Goal: Obtain resource: Obtain resource

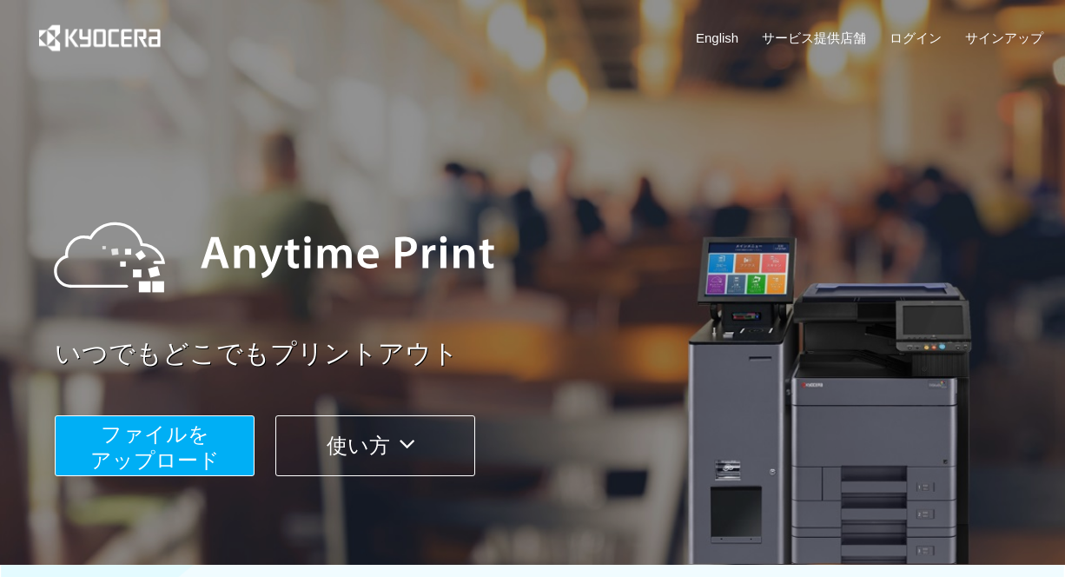
click at [219, 453] on button "ファイルを ​​アップロード" at bounding box center [155, 445] width 200 height 61
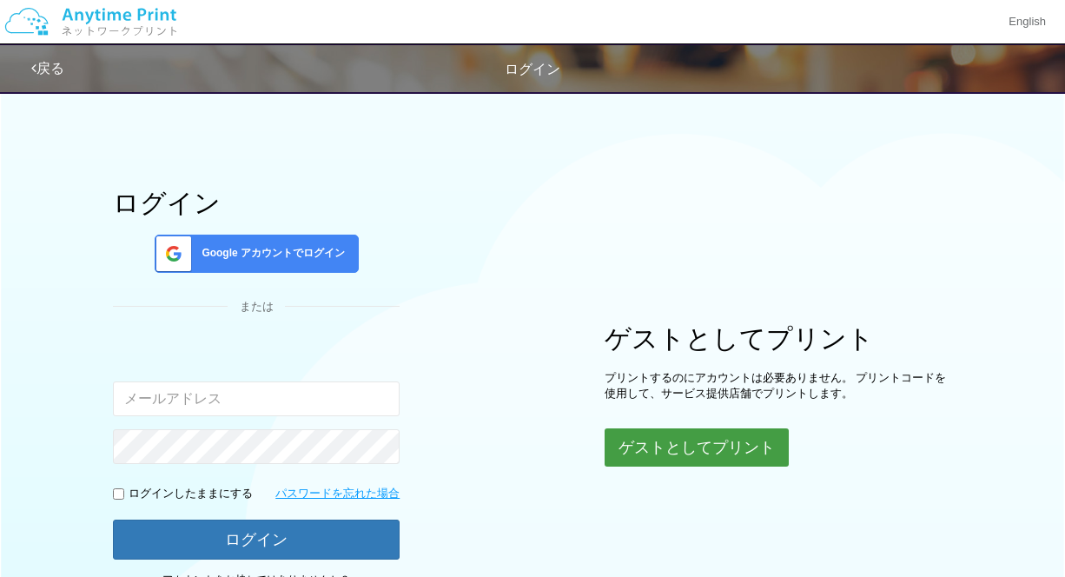
click at [657, 445] on button "ゲストとしてプリント" at bounding box center [697, 447] width 184 height 38
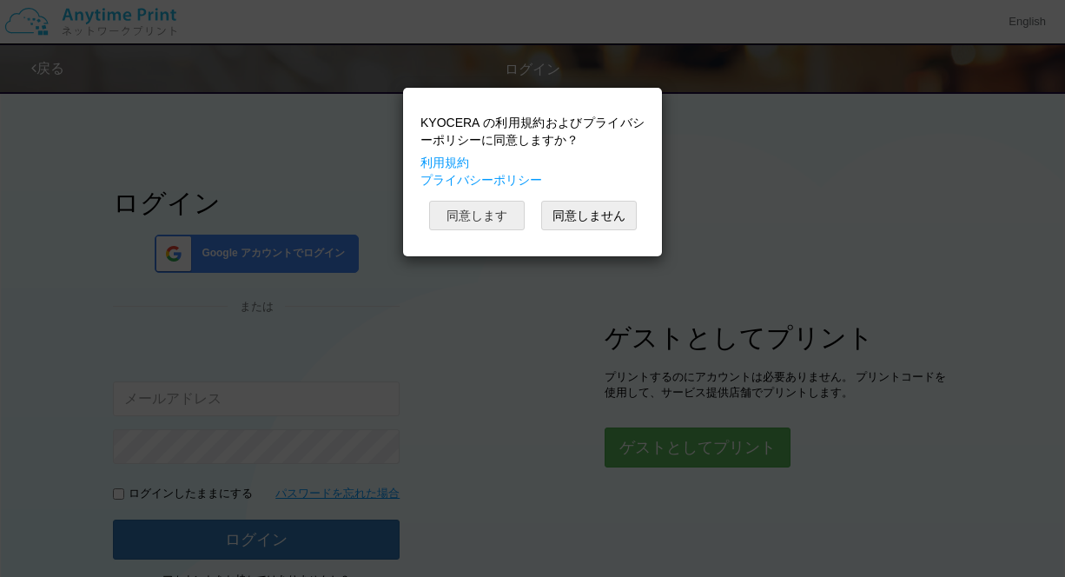
click at [484, 211] on button "同意します" at bounding box center [477, 216] width 96 height 30
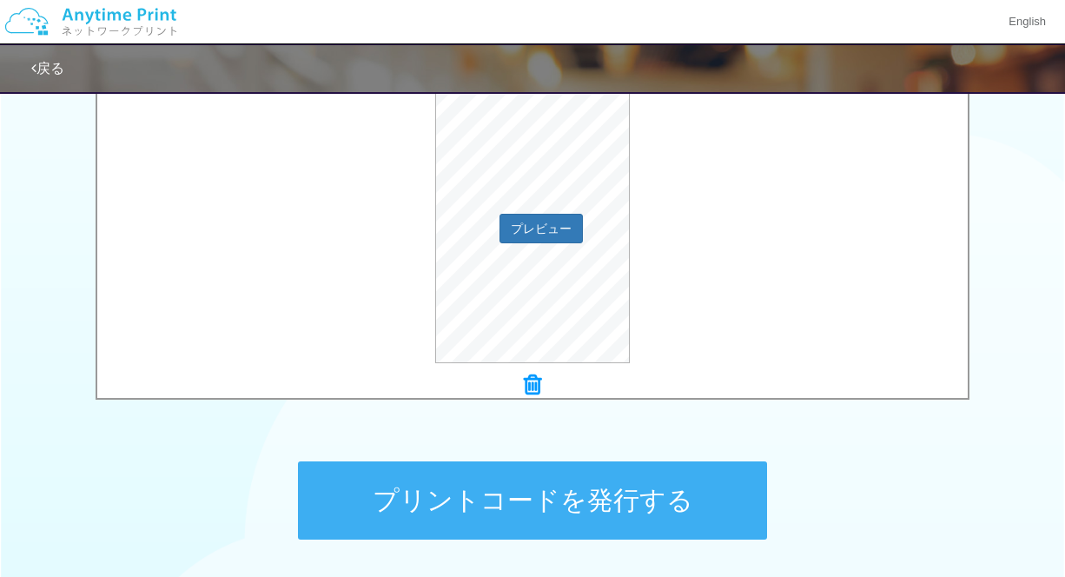
scroll to position [607, 0]
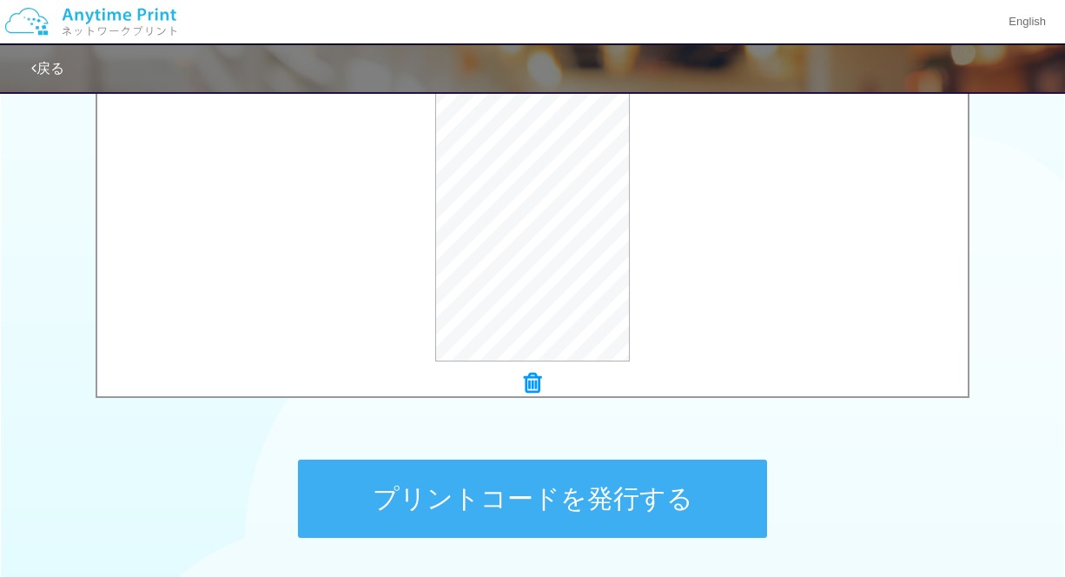
click at [561, 508] on button "プリントコードを発行する" at bounding box center [532, 499] width 469 height 78
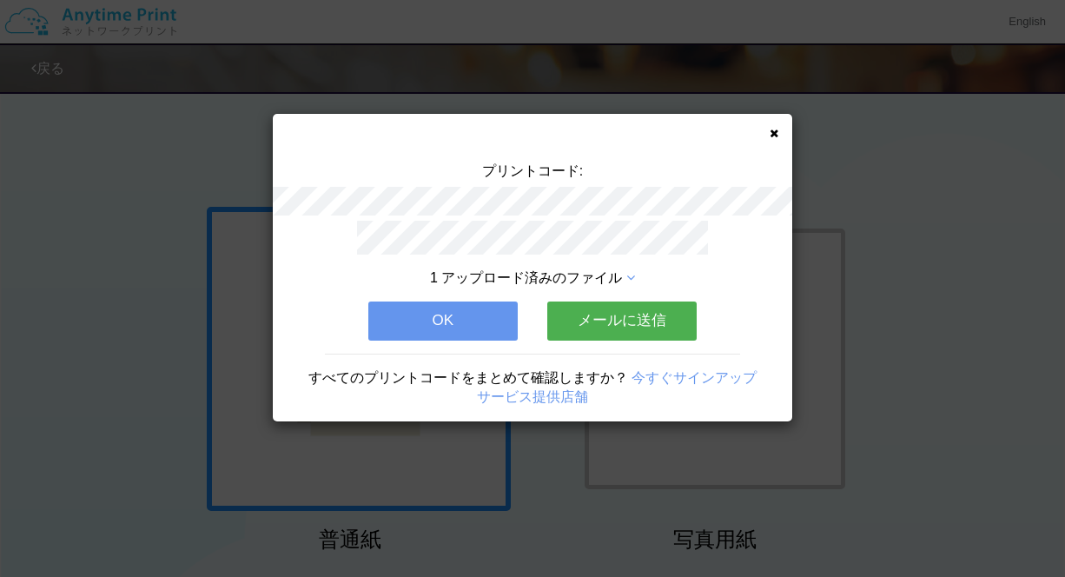
click at [647, 321] on button "メールに送信" at bounding box center [621, 321] width 149 height 38
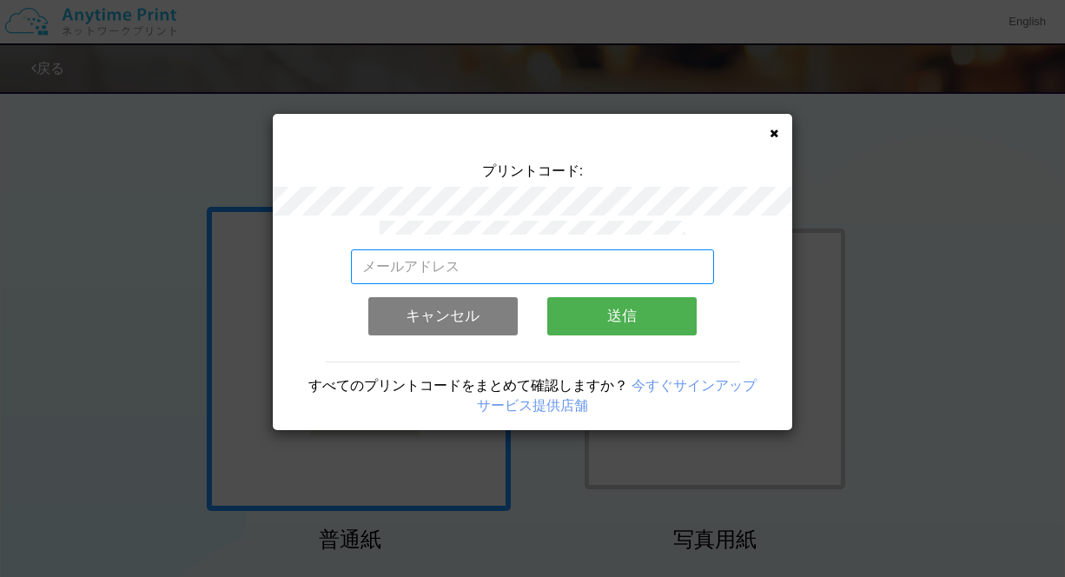
click at [601, 266] on input "email" at bounding box center [533, 266] width 364 height 35
type input "[EMAIL_ADDRESS][DOMAIN_NAME]"
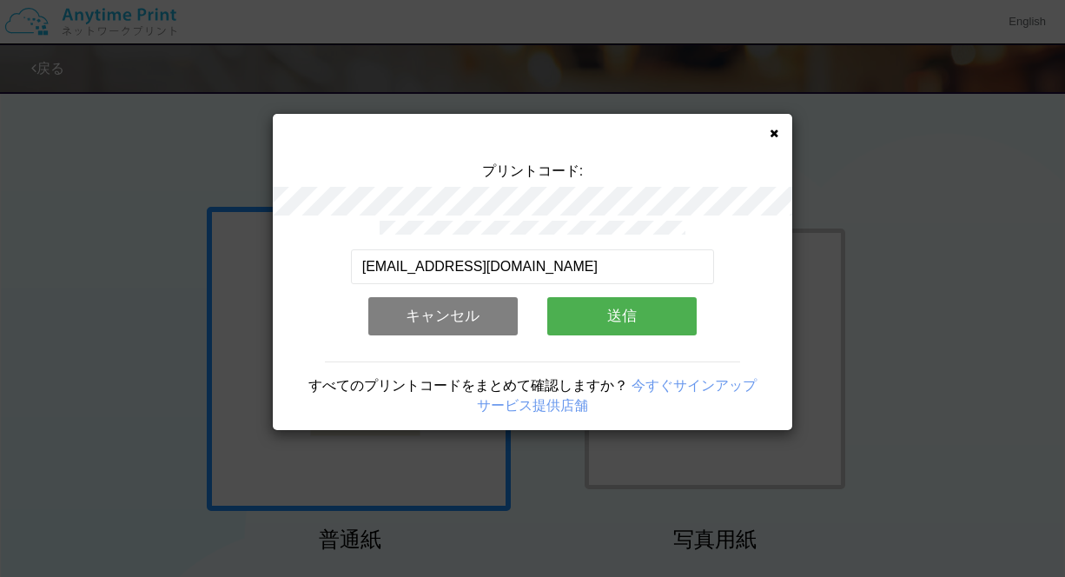
click at [602, 314] on button "送信" at bounding box center [621, 316] width 149 height 38
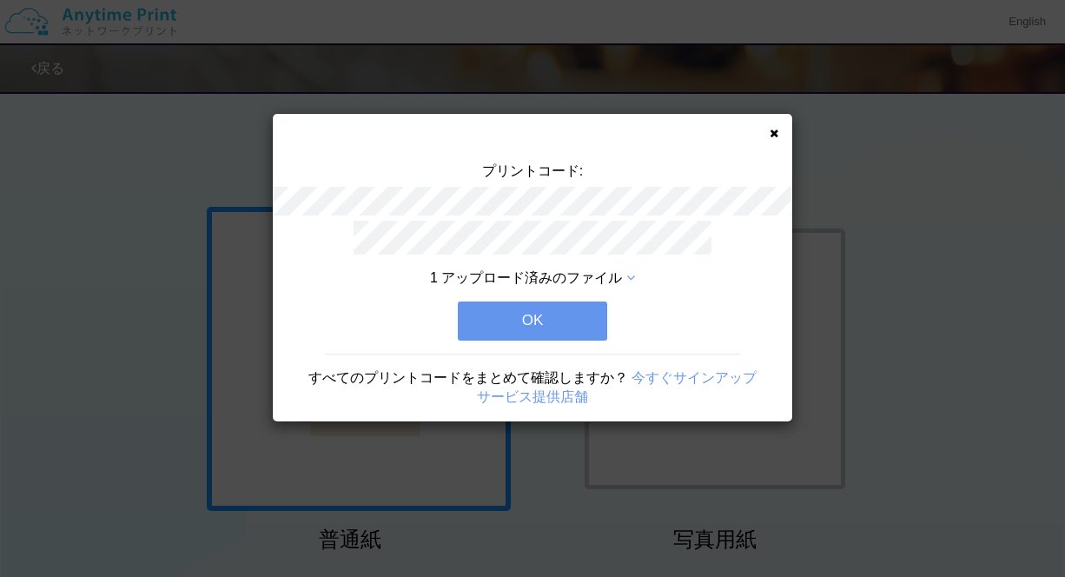
click at [571, 320] on button "OK" at bounding box center [532, 321] width 149 height 38
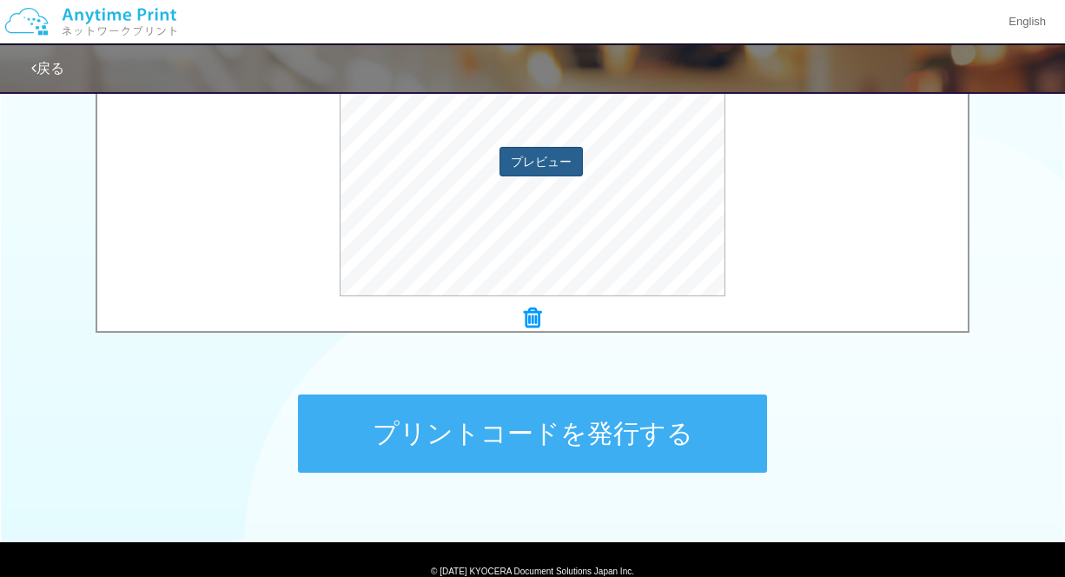
scroll to position [730, 0]
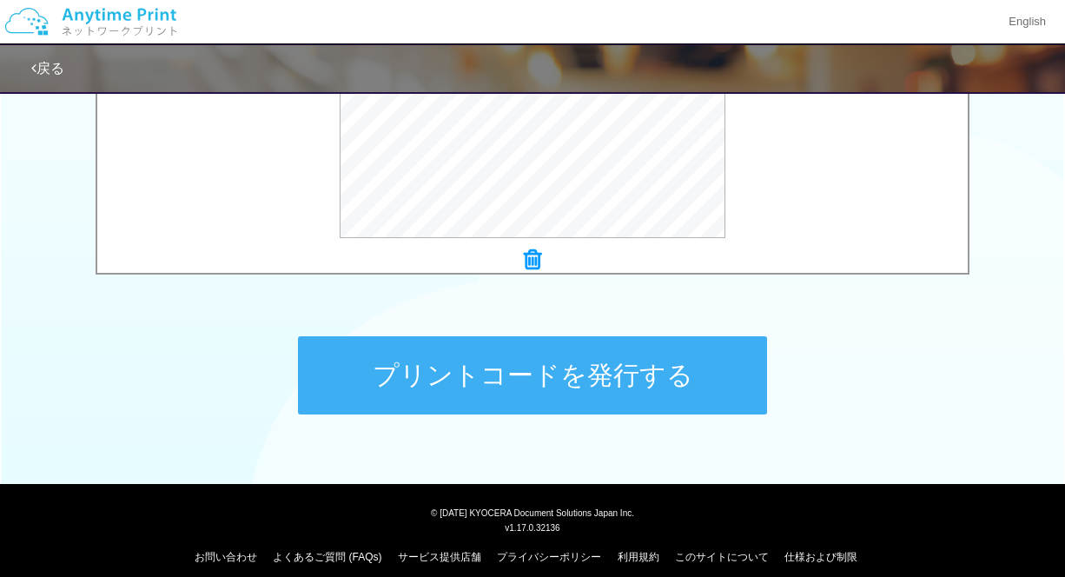
click at [534, 376] on button "プリントコードを発行する" at bounding box center [532, 375] width 469 height 78
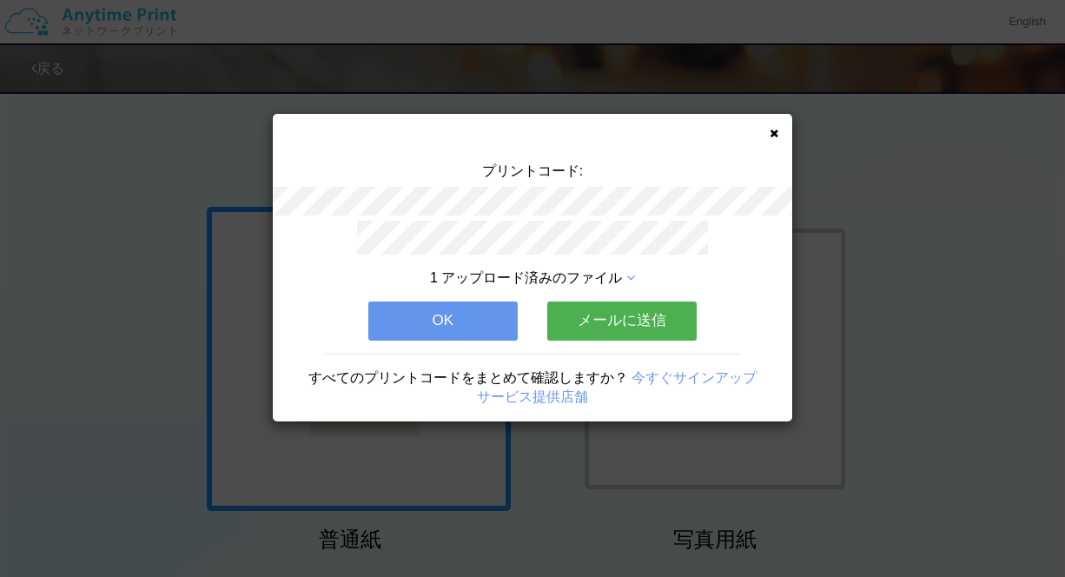
click at [649, 328] on button "メールに送信" at bounding box center [621, 321] width 149 height 38
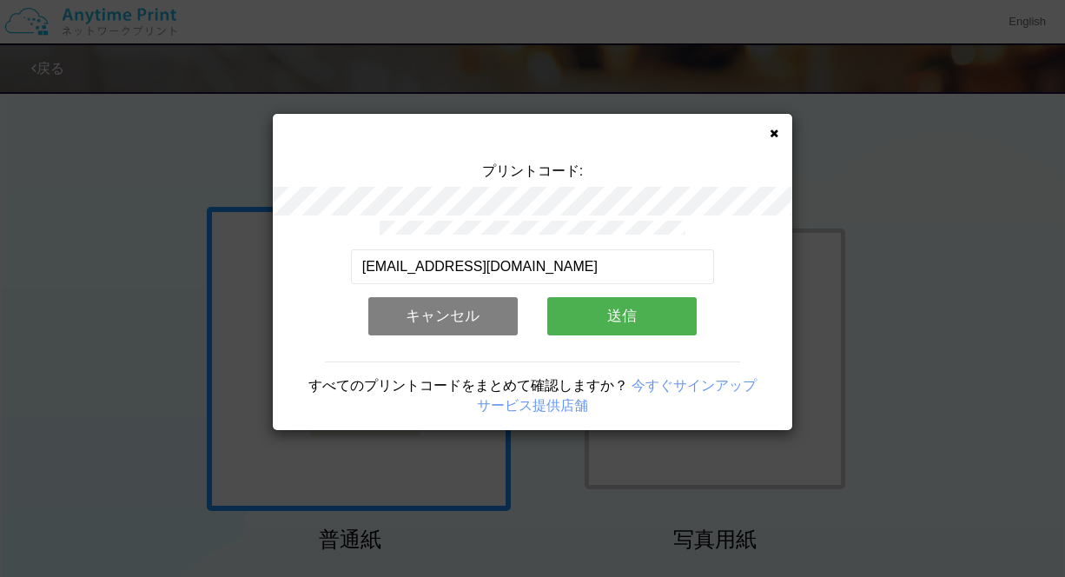
click at [642, 314] on button "送信" at bounding box center [621, 316] width 149 height 38
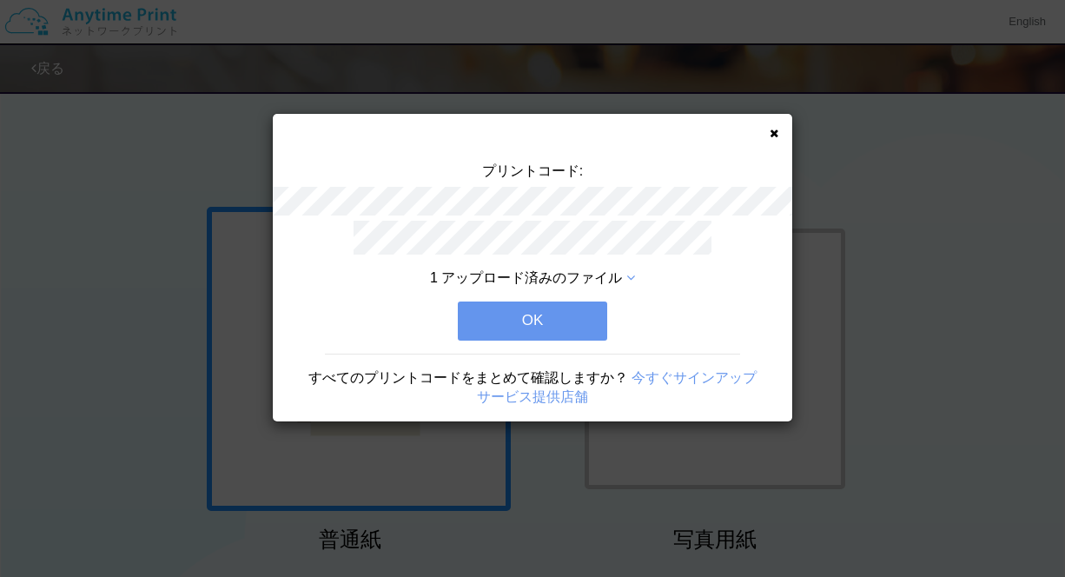
click at [567, 319] on button "OK" at bounding box center [532, 321] width 149 height 38
